Goal: Task Accomplishment & Management: Manage account settings

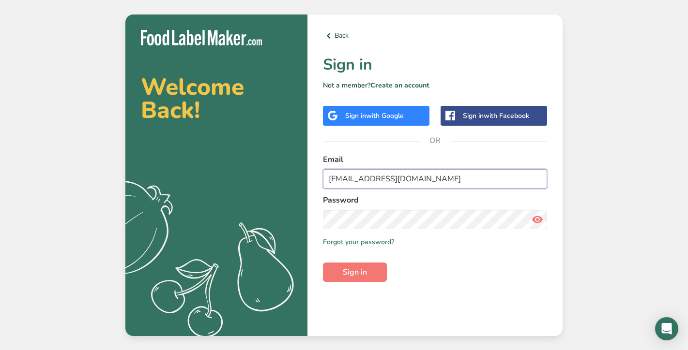
type input "[EMAIL_ADDRESS][DOMAIN_NAME]"
click at [355, 263] on button "Sign in" at bounding box center [355, 272] width 64 height 19
click at [363, 263] on button "Sign in" at bounding box center [355, 272] width 64 height 19
